Goal: Navigation & Orientation: Find specific page/section

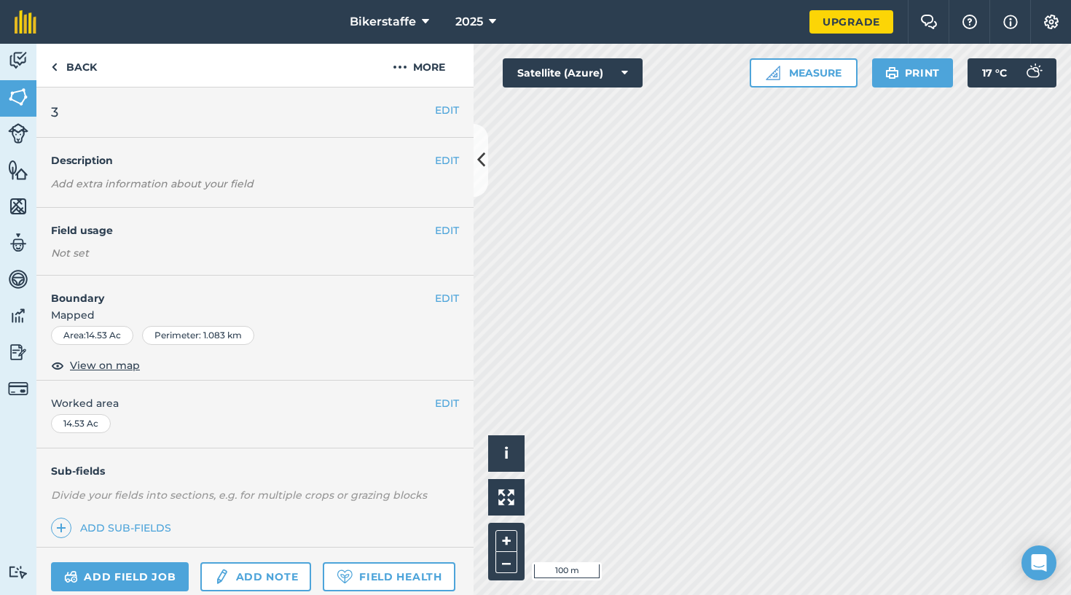
click at [377, 8] on button "Bikerstaffe" at bounding box center [389, 22] width 91 height 44
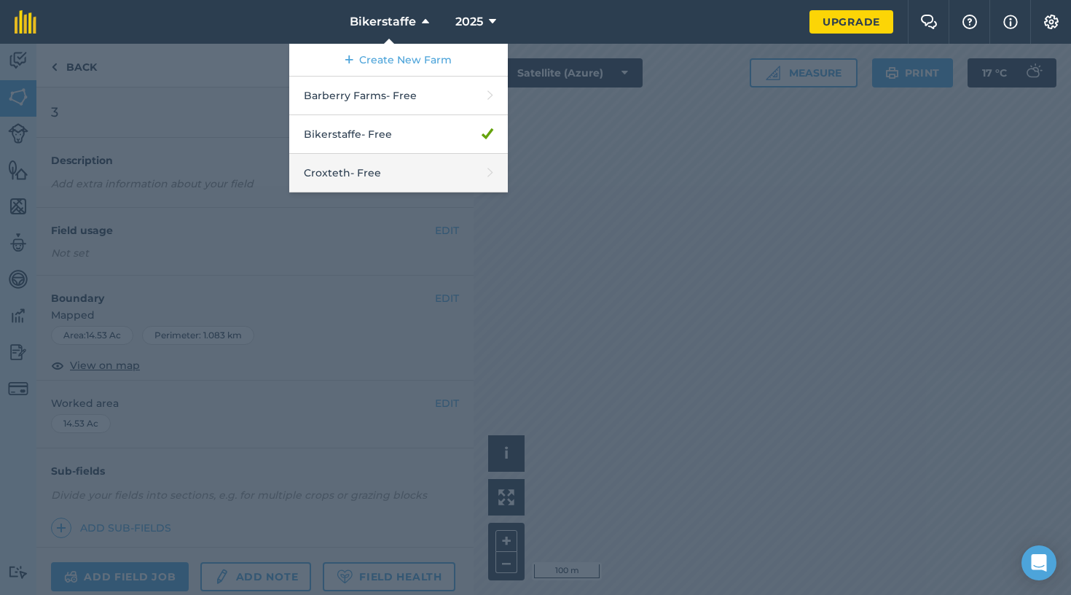
click at [367, 165] on link "Croxteth - Free" at bounding box center [398, 173] width 219 height 39
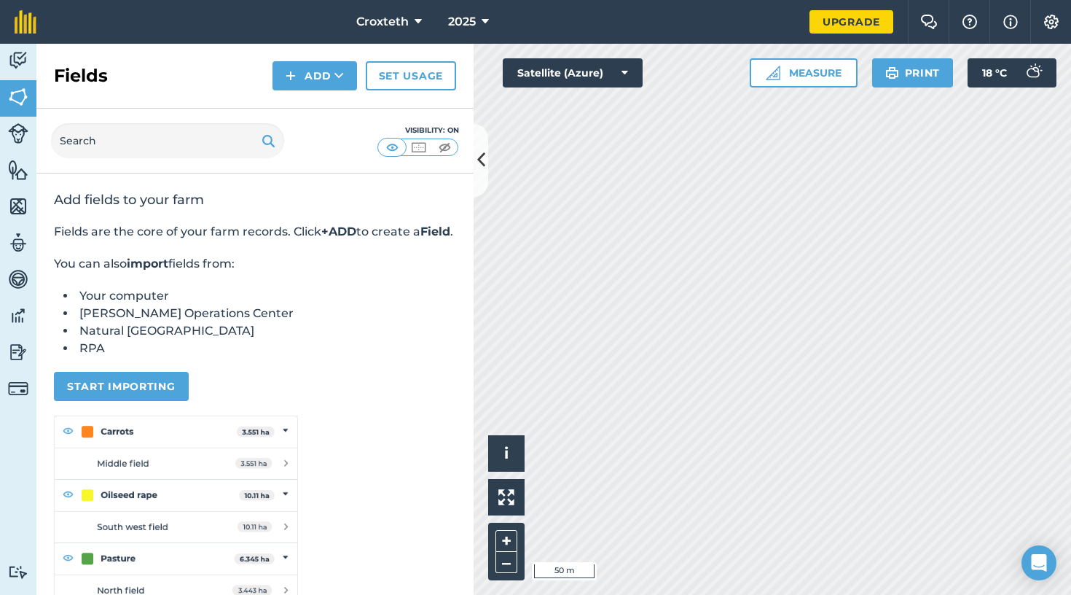
click at [593, 68] on button "Satellite (Azure)" at bounding box center [573, 72] width 140 height 29
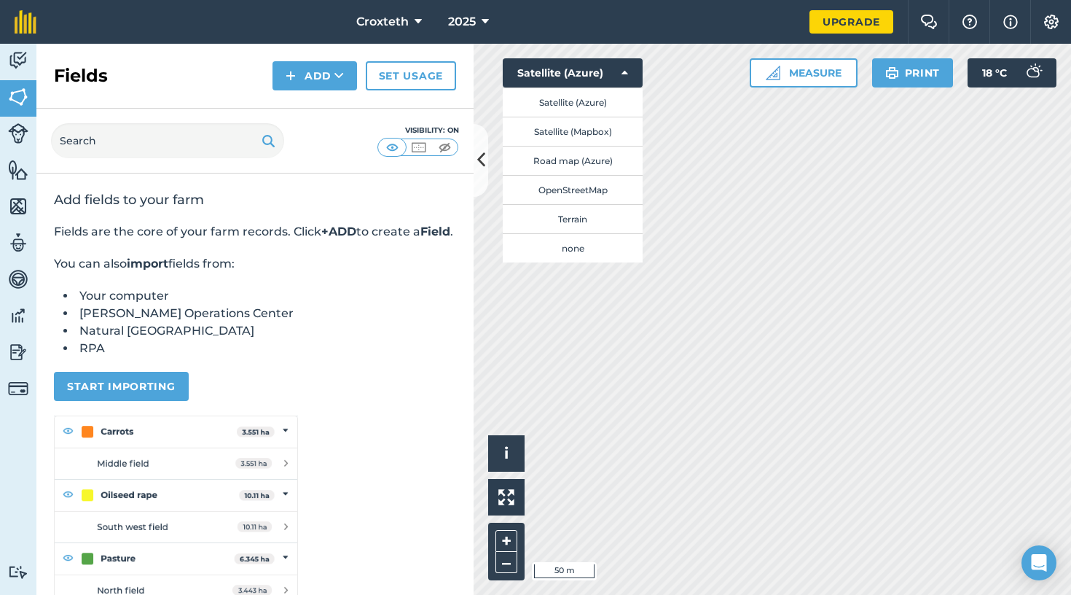
click at [388, 20] on span "Croxteth" at bounding box center [382, 21] width 52 height 17
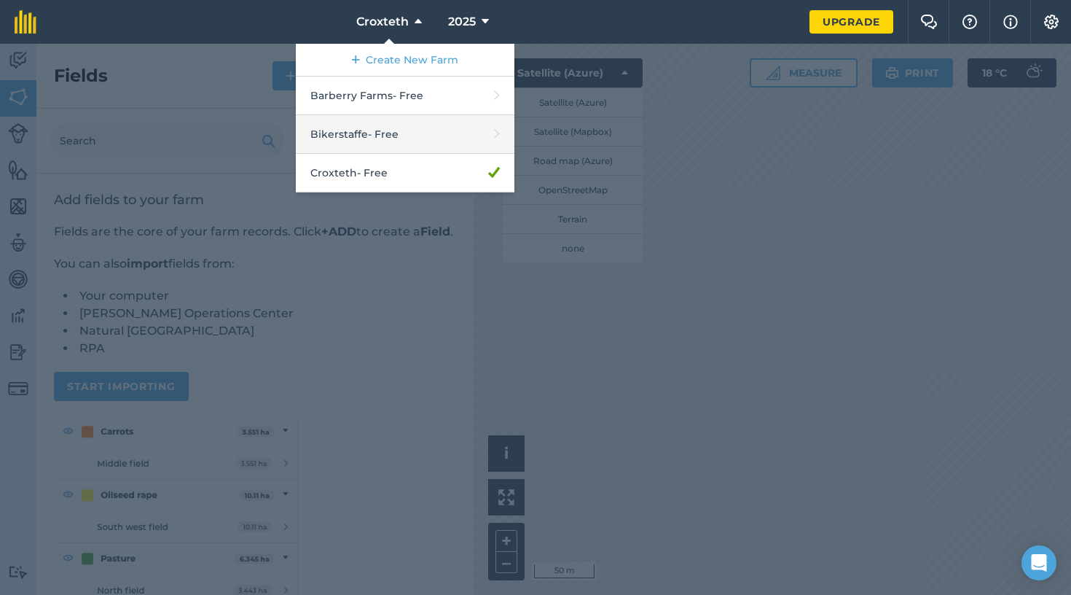
click at [361, 136] on link "Bikerstaffe - Free" at bounding box center [405, 134] width 219 height 39
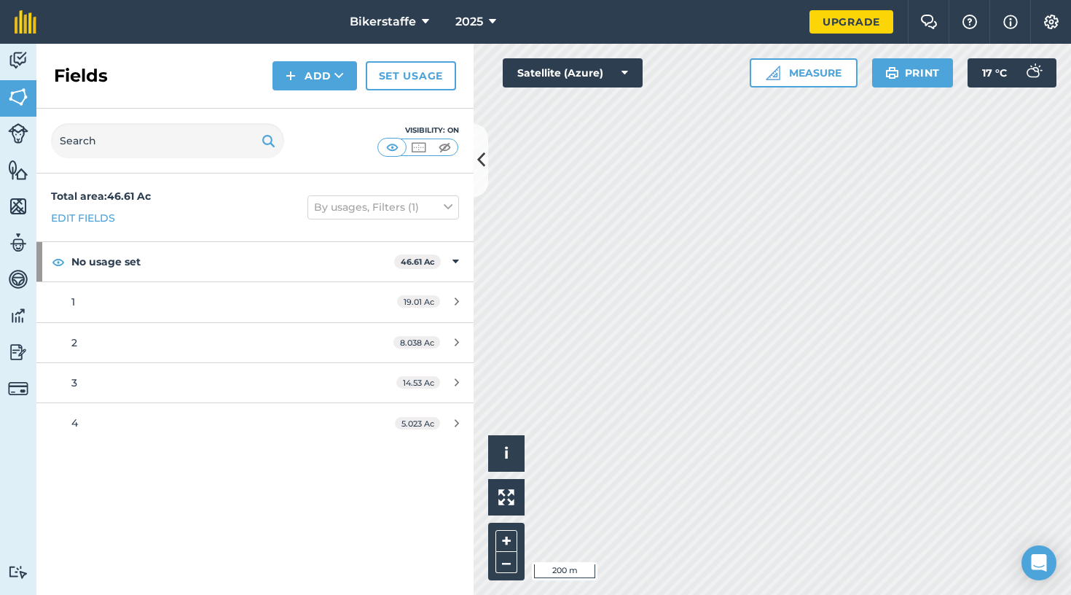
click at [442, 144] on img at bounding box center [445, 147] width 18 height 15
click at [420, 147] on img at bounding box center [419, 147] width 18 height 15
click at [391, 145] on img at bounding box center [392, 147] width 18 height 15
